Goal: Communication & Community: Ask a question

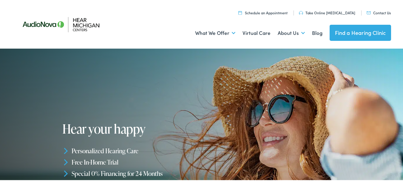
click at [367, 9] on link "Contact Us" at bounding box center [379, 11] width 24 height 5
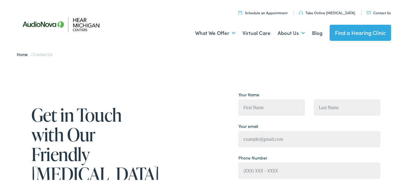
click at [310, 97] on div "Contact form" at bounding box center [348, 105] width 76 height 32
click at [275, 103] on input "Contact form" at bounding box center [271, 106] width 67 height 16
type input "[PERSON_NAME]"
type input "[PERSON_NAME][EMAIL_ADDRESS][DOMAIN_NAME]"
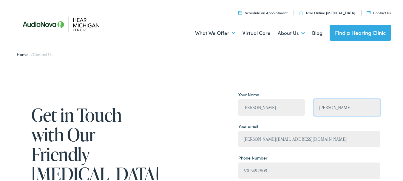
type input "[PHONE_NUMBER]"
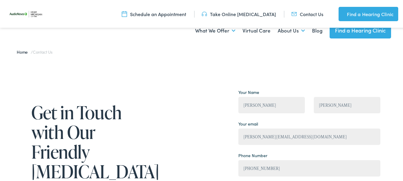
scroll to position [111, 0]
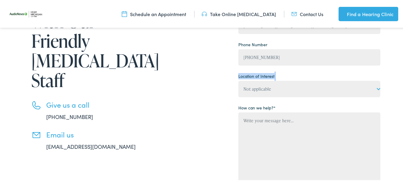
drag, startPoint x: 264, startPoint y: 83, endPoint x: 261, endPoint y: 90, distance: 7.3
click at [261, 90] on p "Location of Interest Not applicable Hear [US_STATE] Centers, [GEOGRAPHIC_DATA][…" at bounding box center [309, 84] width 142 height 26
drag, startPoint x: 261, startPoint y: 90, endPoint x: 259, endPoint y: 96, distance: 5.7
click at [261, 90] on select "Not applicable Hear [US_STATE] Centers, [GEOGRAPHIC_DATA] Hear [US_STATE] Cente…" at bounding box center [309, 88] width 142 height 16
select select "Hear [US_STATE] Centers, [GEOGRAPHIC_DATA]"
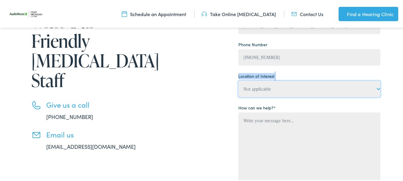
click at [238, 80] on select "Not applicable Hear [US_STATE] Centers, [GEOGRAPHIC_DATA] Hear [US_STATE] Cente…" at bounding box center [309, 88] width 142 height 16
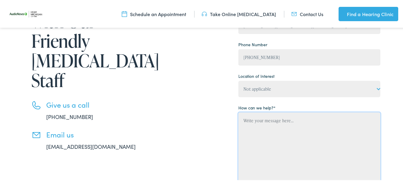
paste textarea "Hi, Your business now has the opportunity to eliminate thousands in credit card…"
click at [261, 137] on textarea "Contact form" at bounding box center [309, 148] width 142 height 73
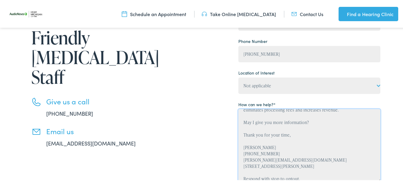
scroll to position [214, 0]
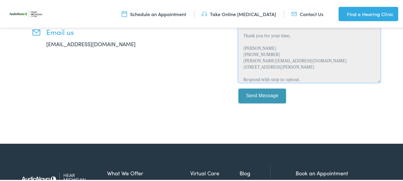
type textarea "Hi, Your business now has the opportunity to eliminate thousands in credit card…"
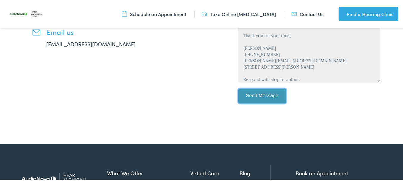
click at [281, 95] on input "Send Message" at bounding box center [262, 95] width 48 height 15
